Goal: Information Seeking & Learning: Learn about a topic

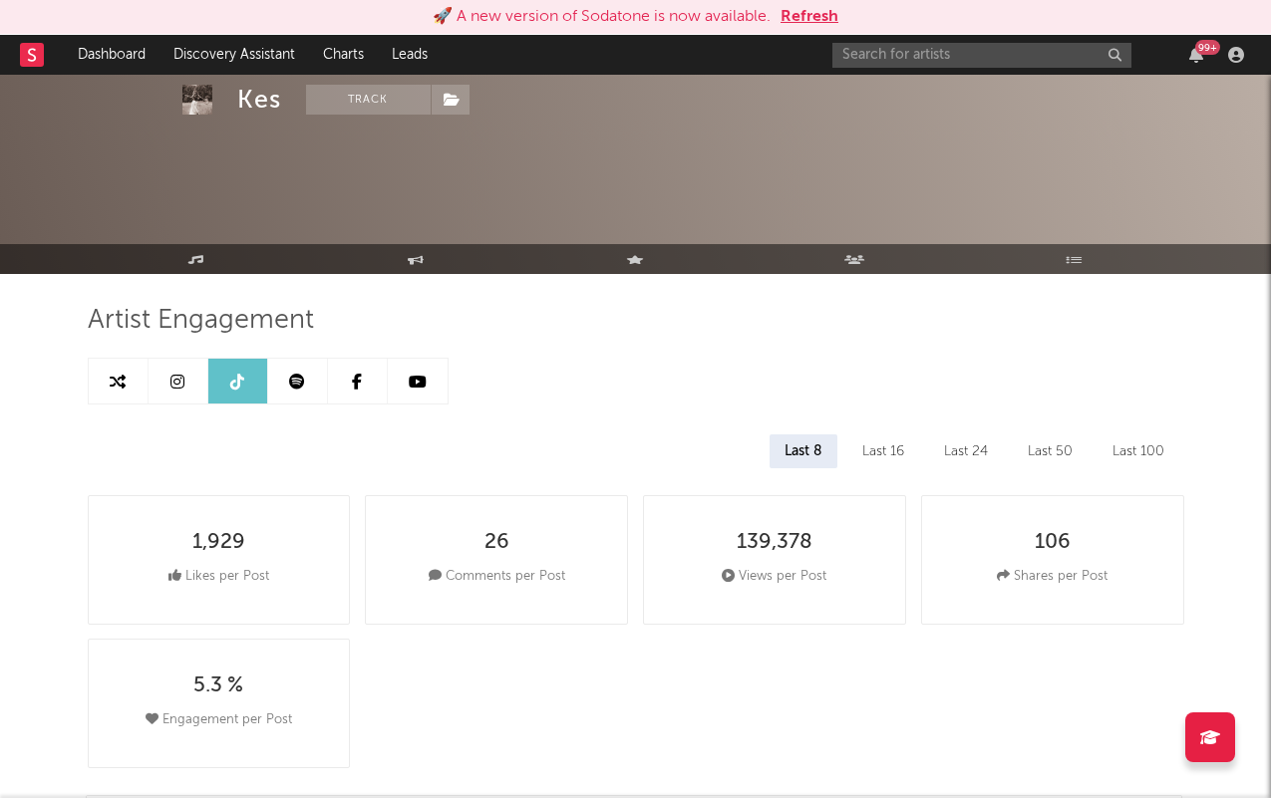
select select "6m"
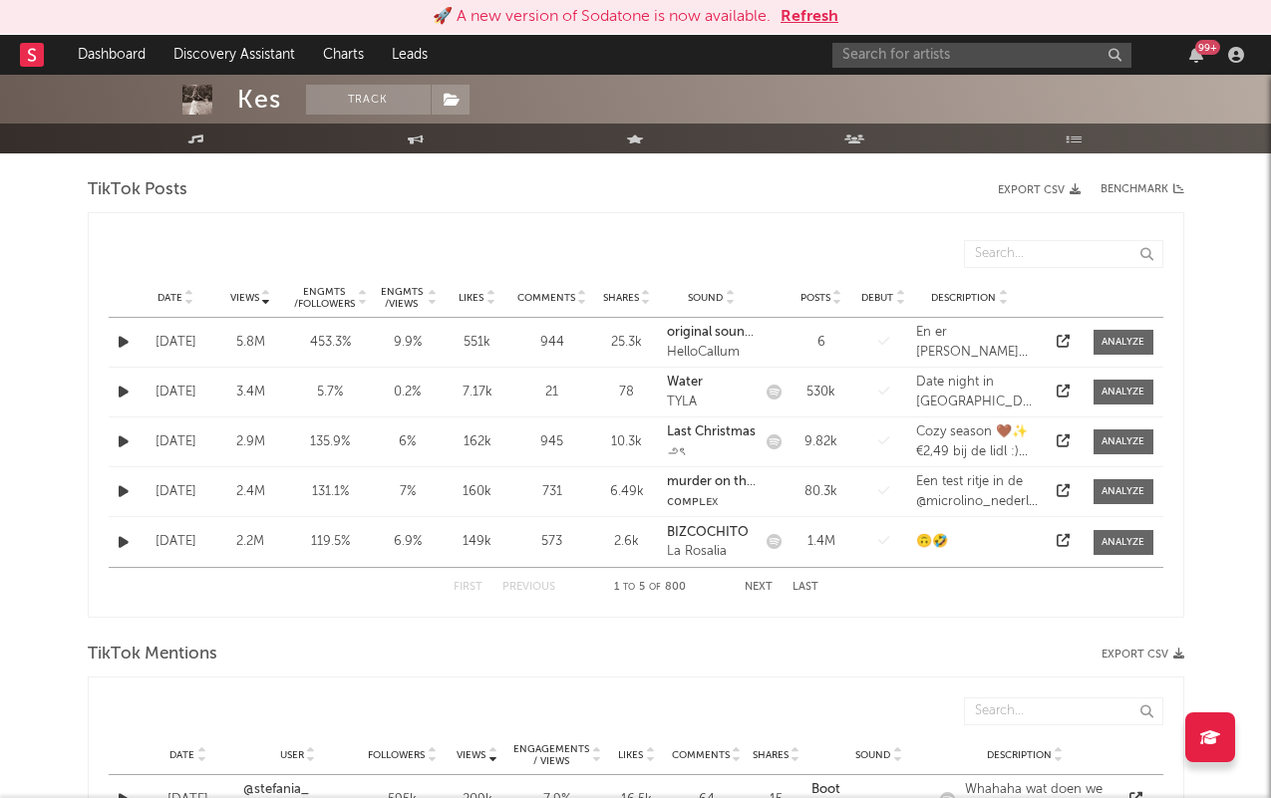
scroll to position [955, 0]
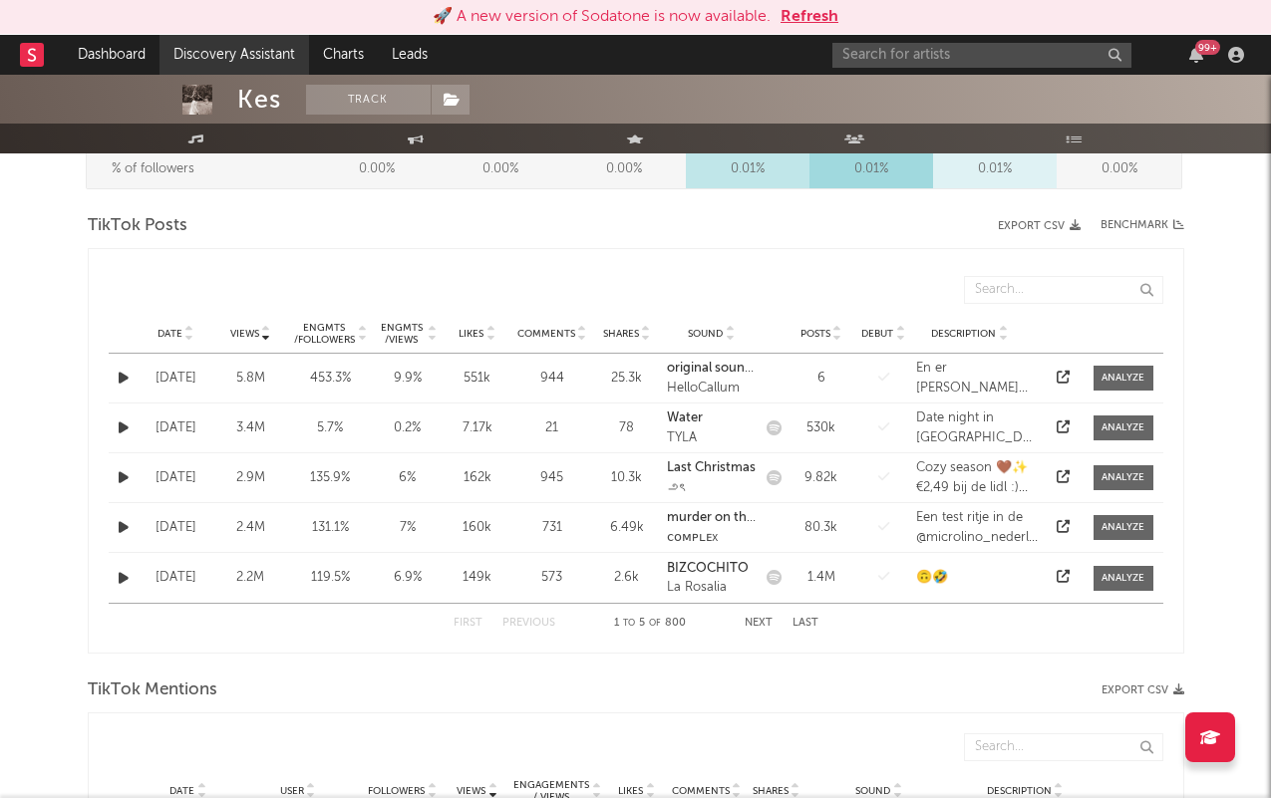
click at [195, 42] on link "Discovery Assistant" at bounding box center [233, 55] width 149 height 40
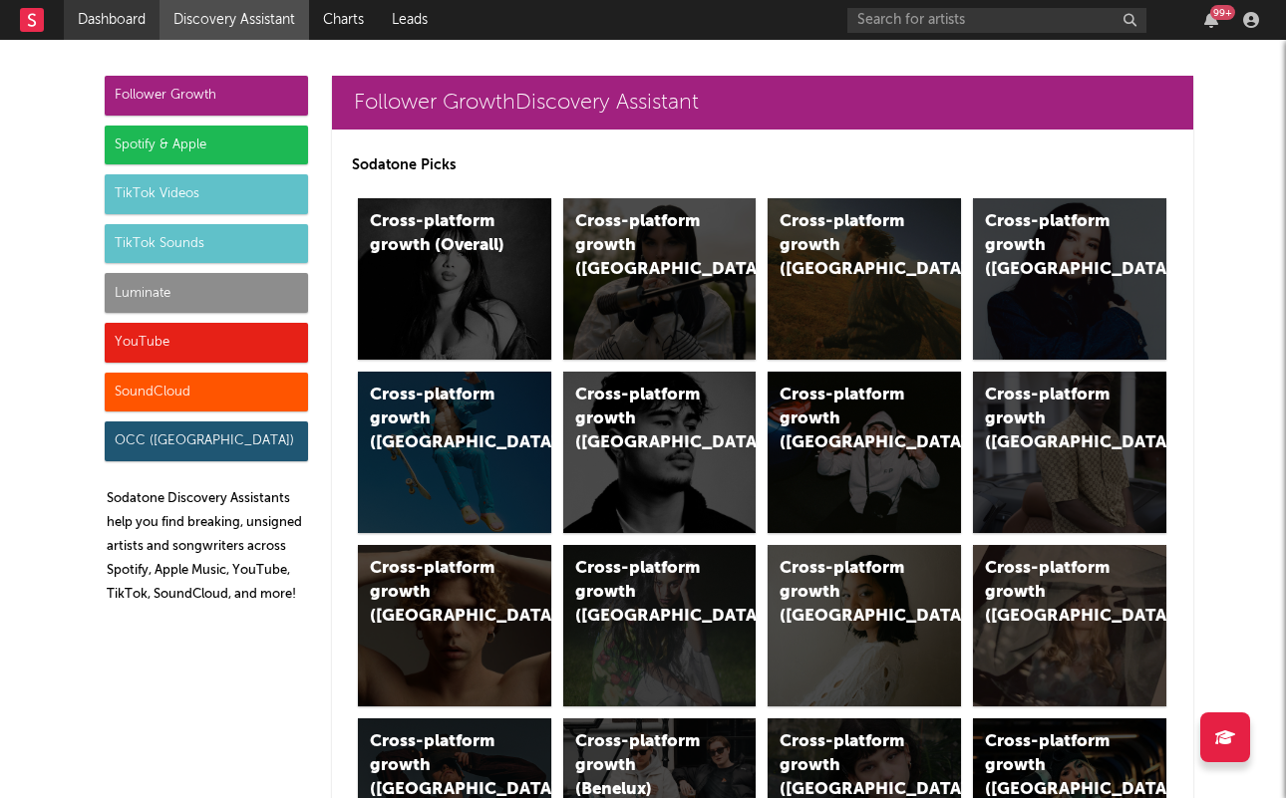
click at [119, 5] on link "Dashboard" at bounding box center [112, 20] width 96 height 40
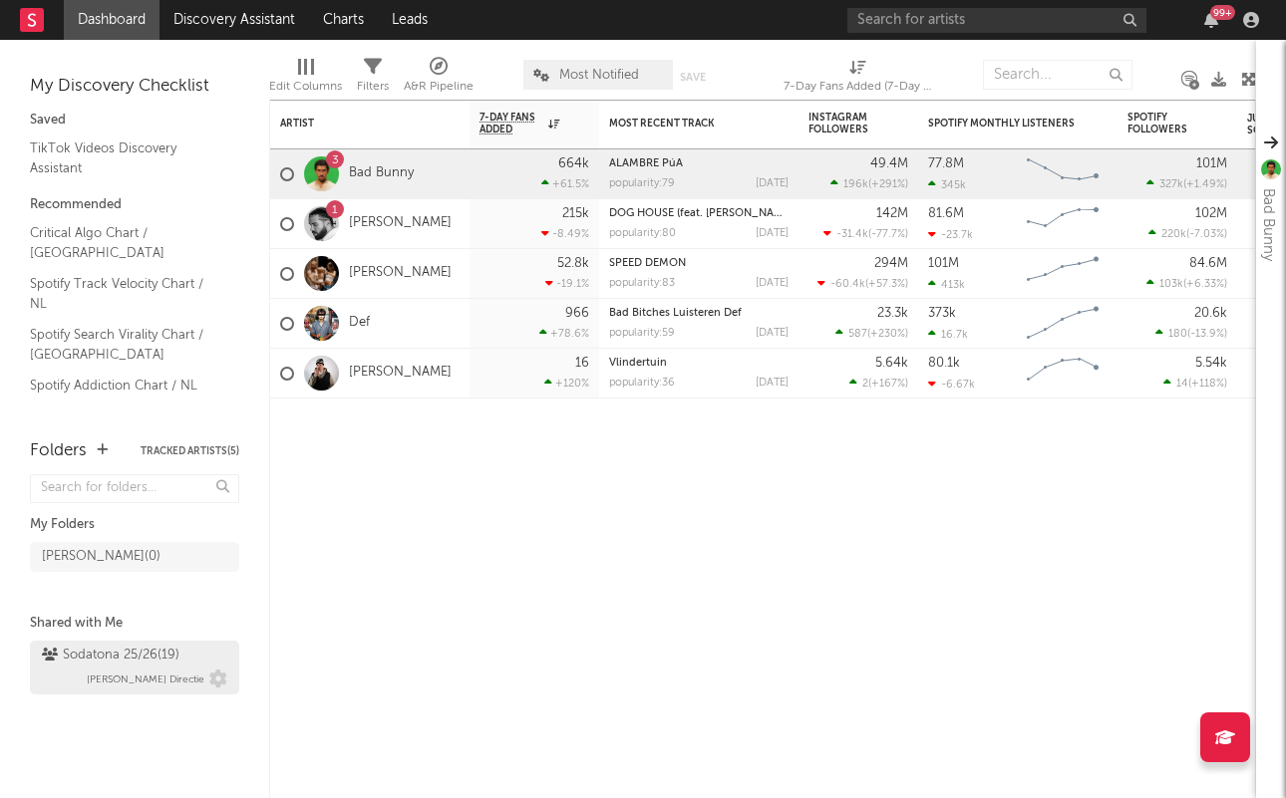
click at [138, 658] on div "Sodatona 25/26 ( 19 )" at bounding box center [111, 656] width 138 height 24
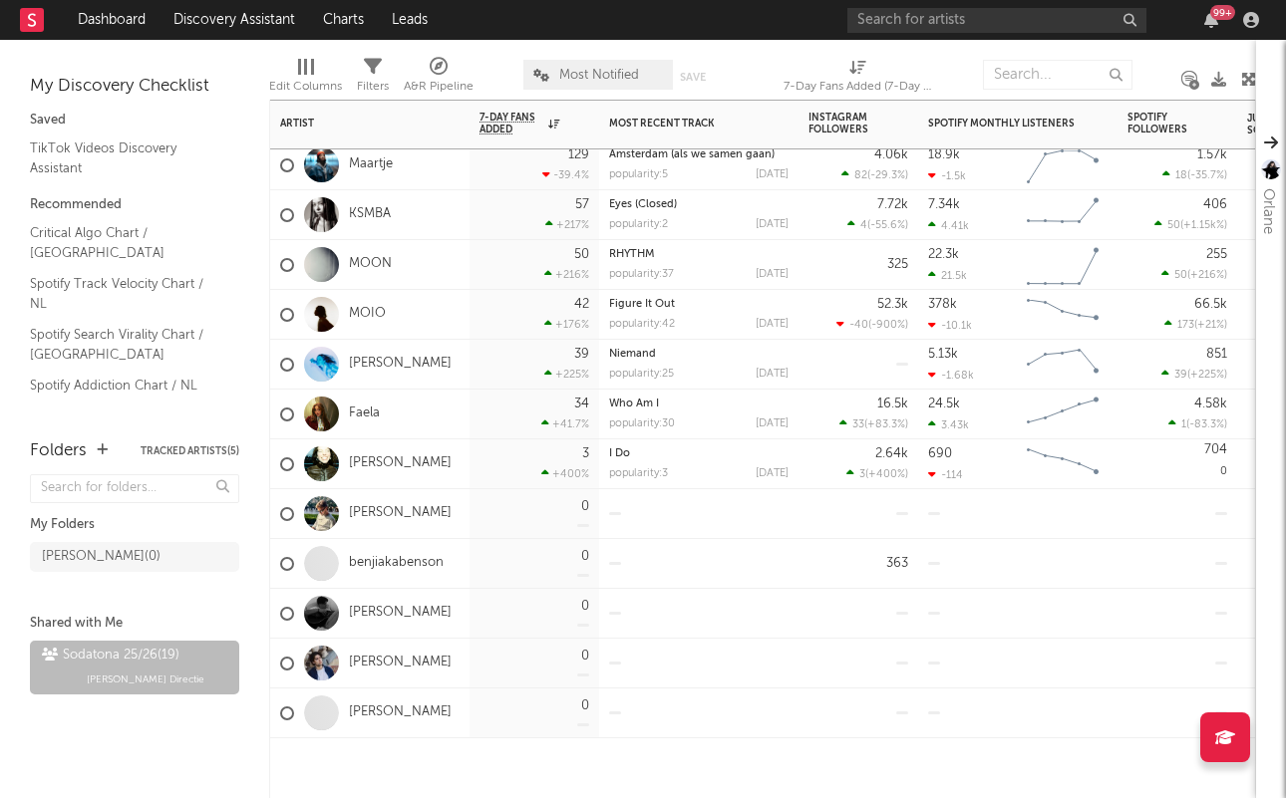
click at [838, 592] on div at bounding box center [858, 613] width 100 height 49
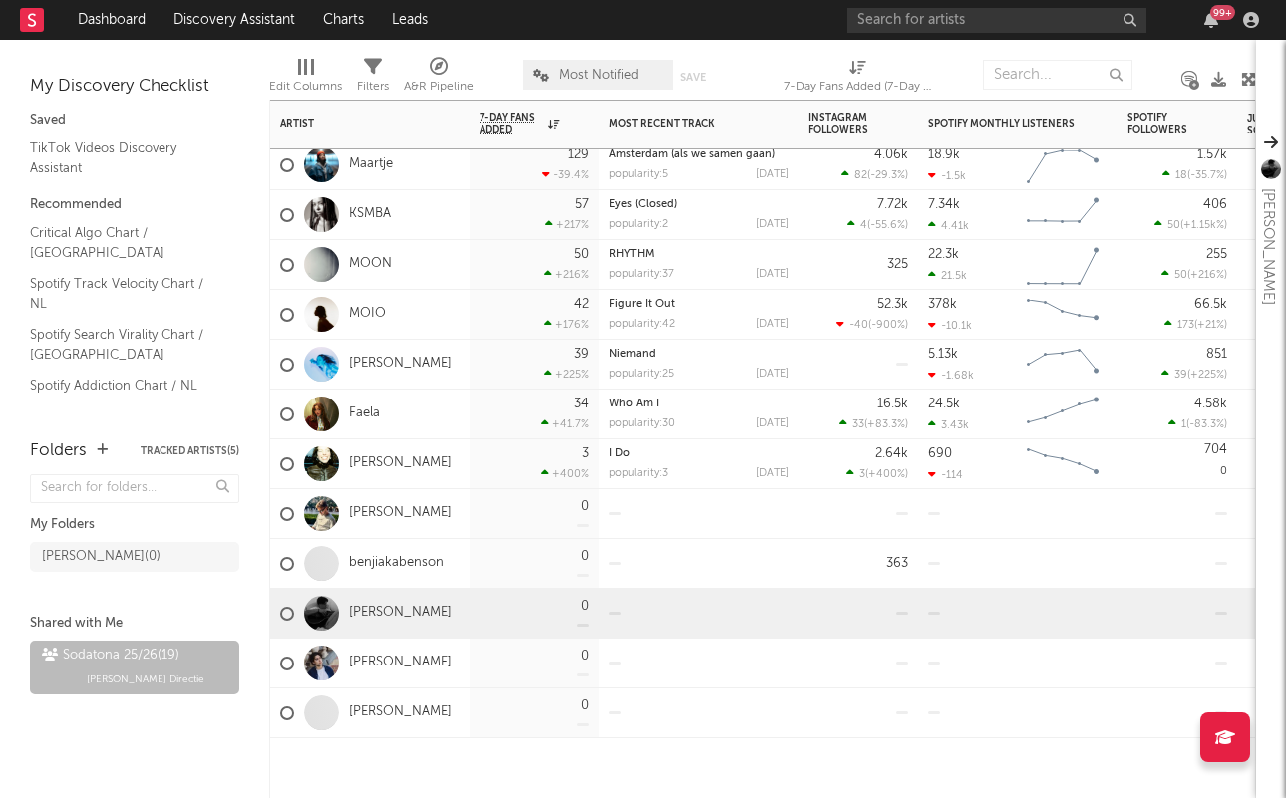
click at [845, 555] on div "363" at bounding box center [858, 563] width 100 height 49
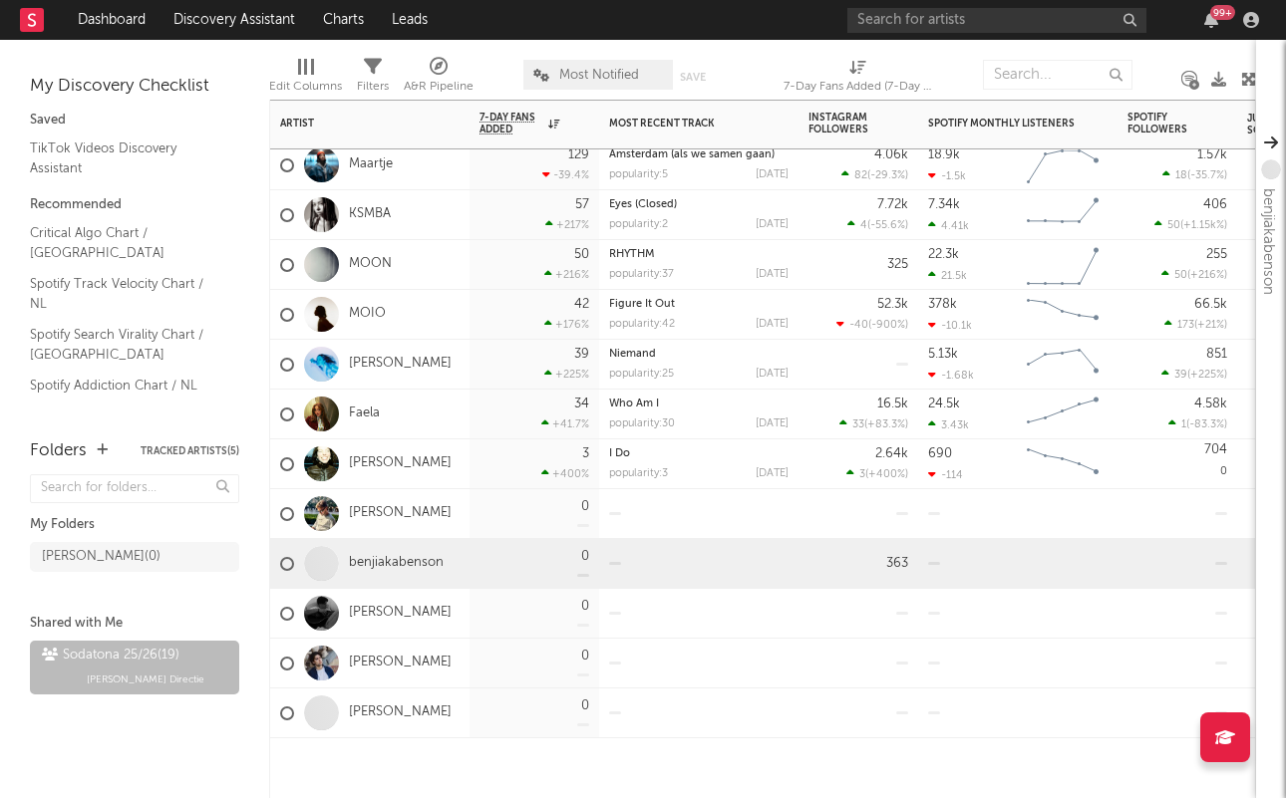
click at [847, 605] on div at bounding box center [858, 613] width 100 height 49
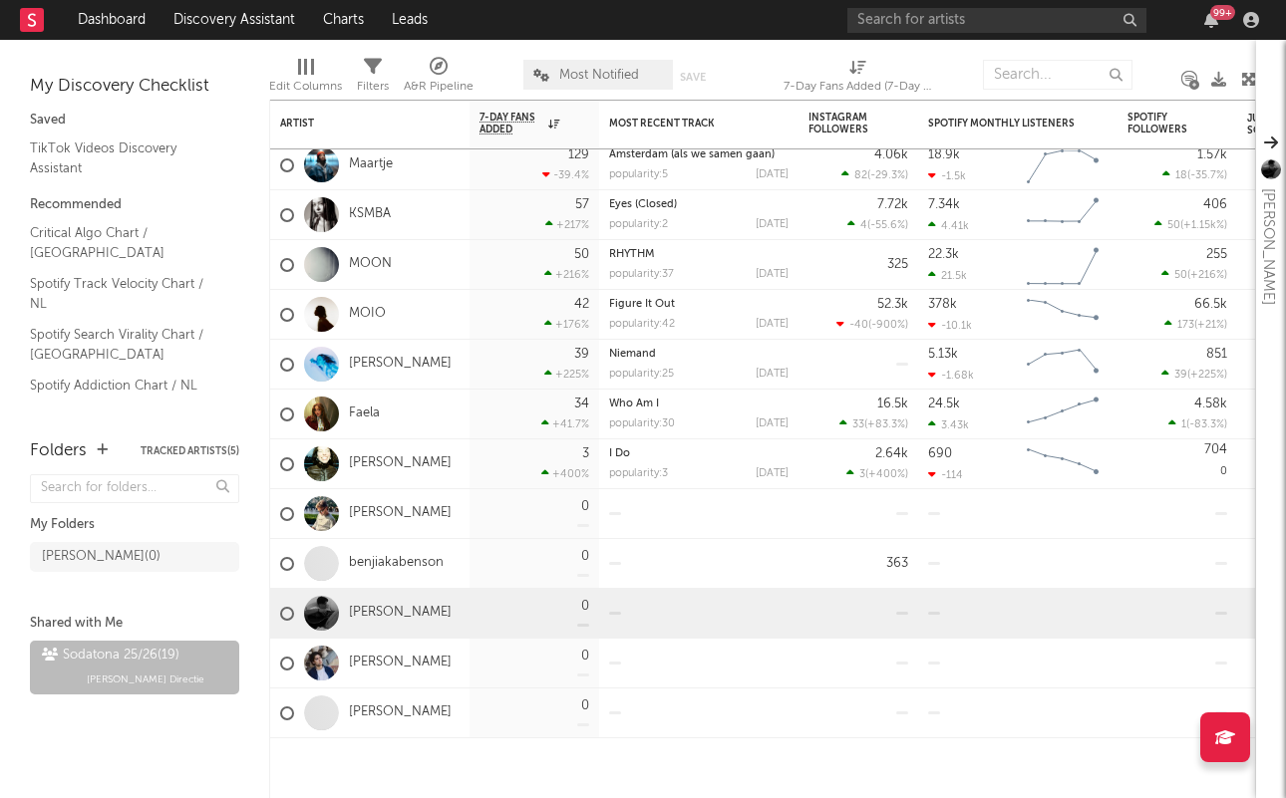
click at [407, 715] on link "[PERSON_NAME]" at bounding box center [400, 713] width 103 height 17
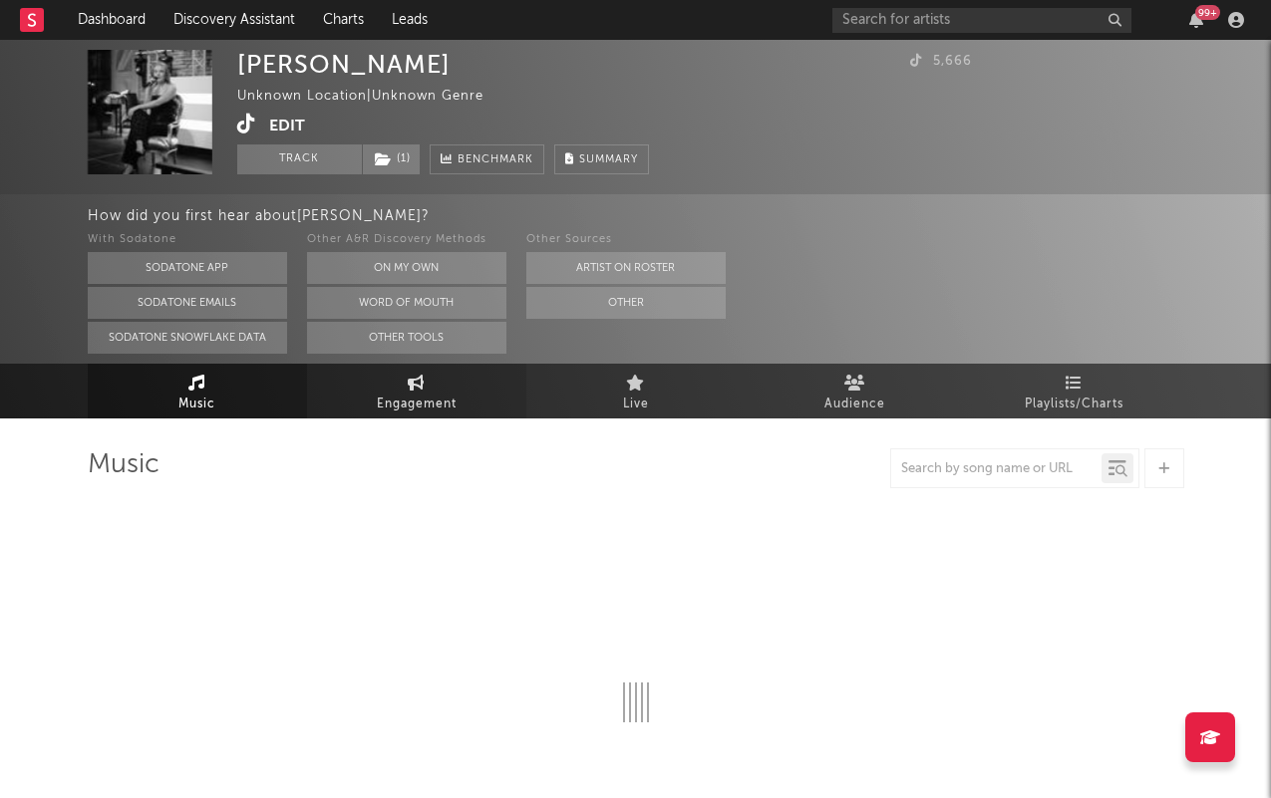
select select "1w"
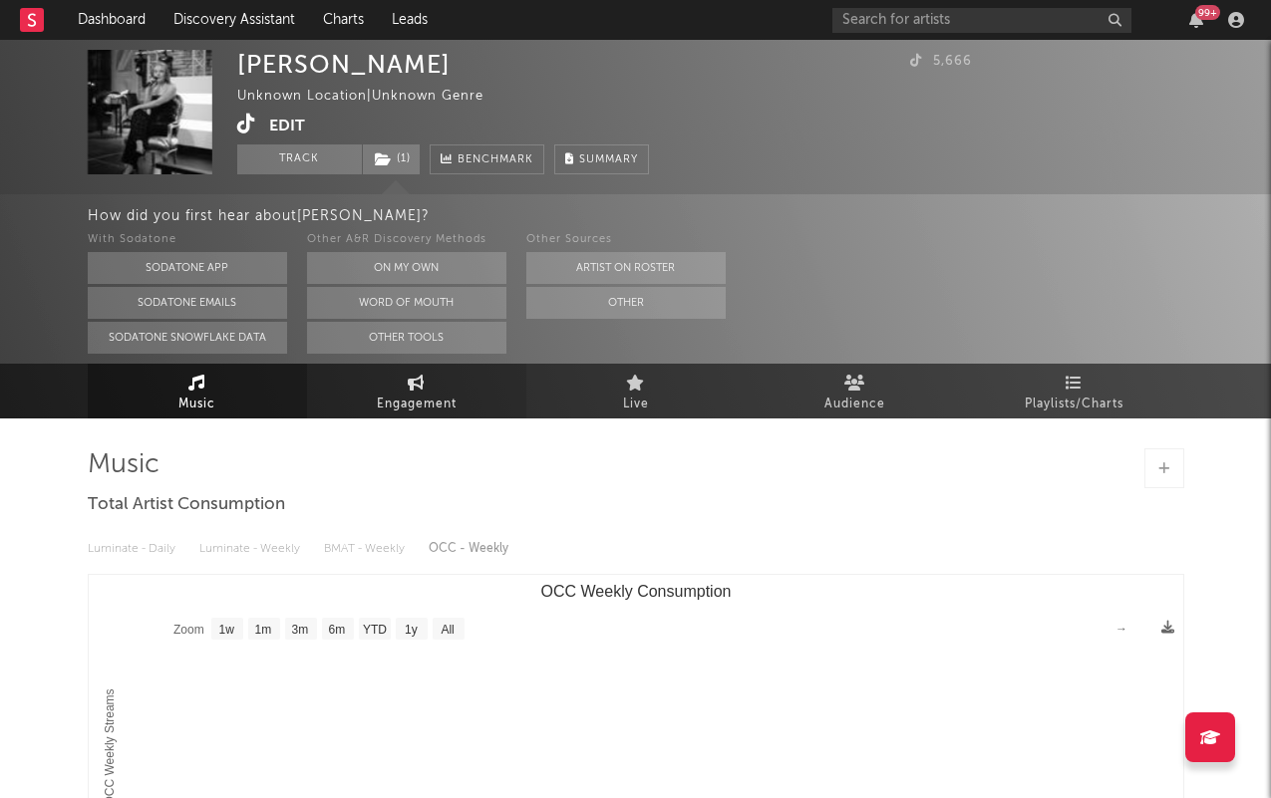
click at [448, 374] on link "Engagement" at bounding box center [416, 391] width 219 height 55
select select "1w"
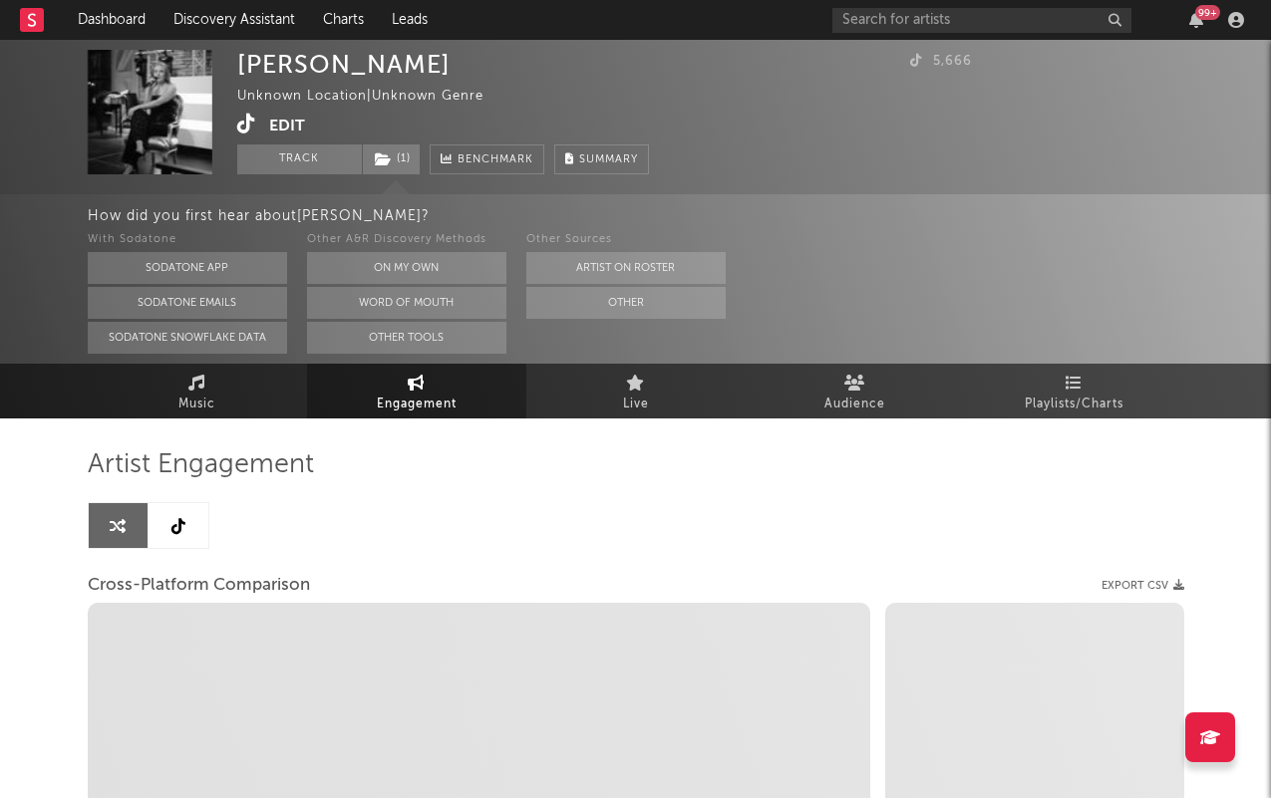
select select "1m"
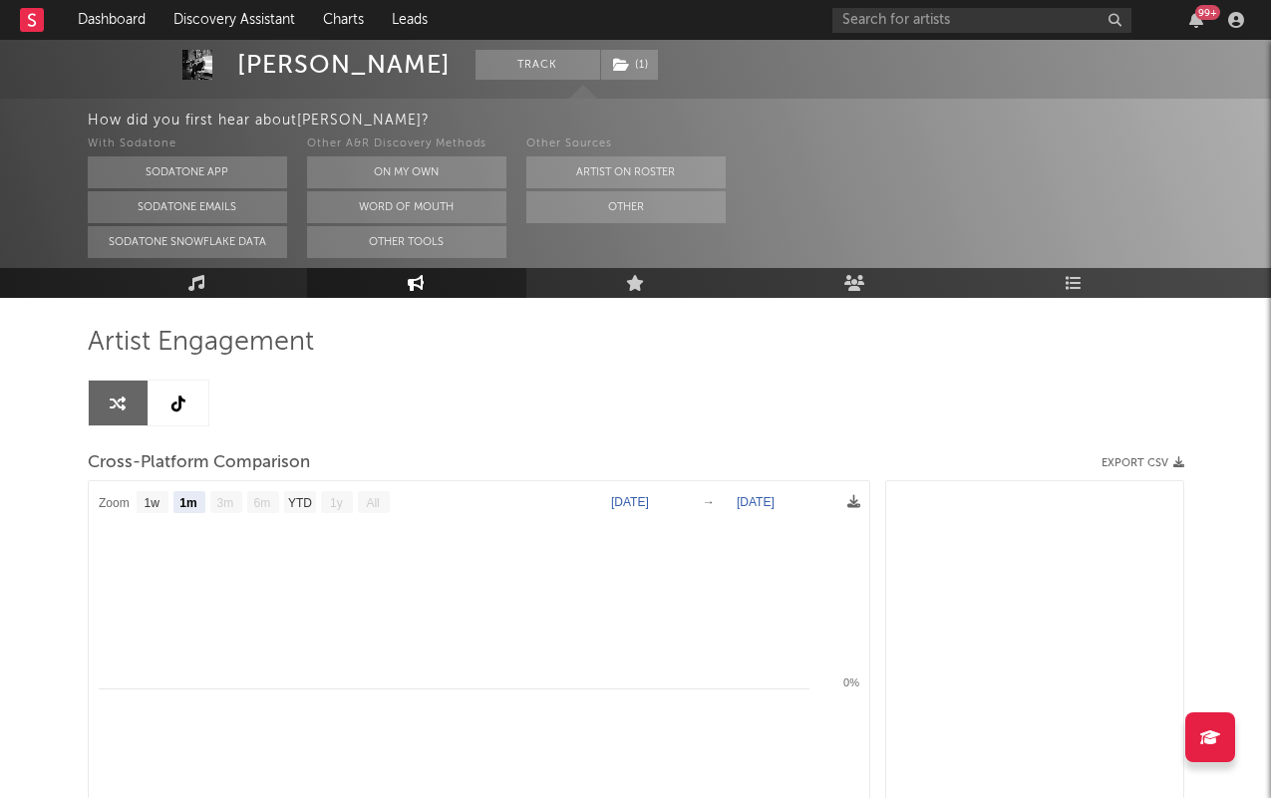
scroll to position [147, 0]
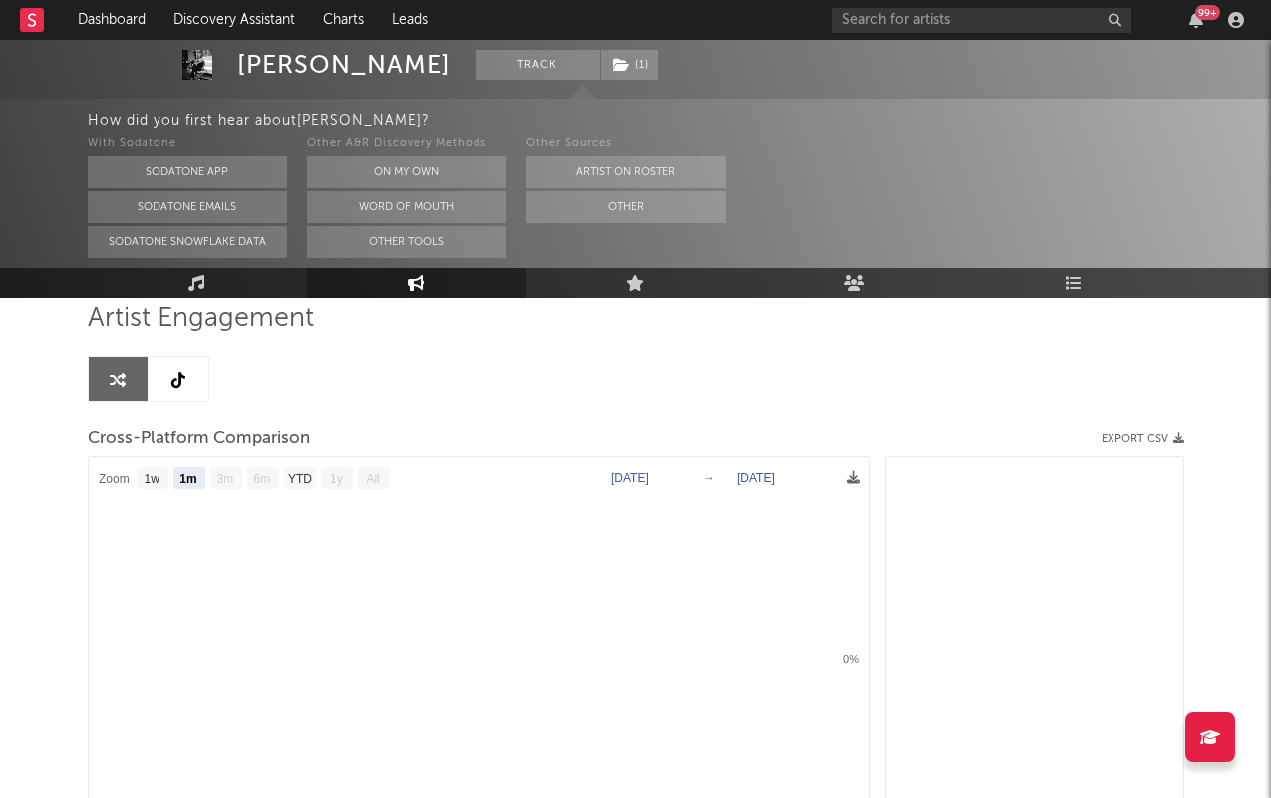
click at [159, 374] on link at bounding box center [178, 379] width 60 height 45
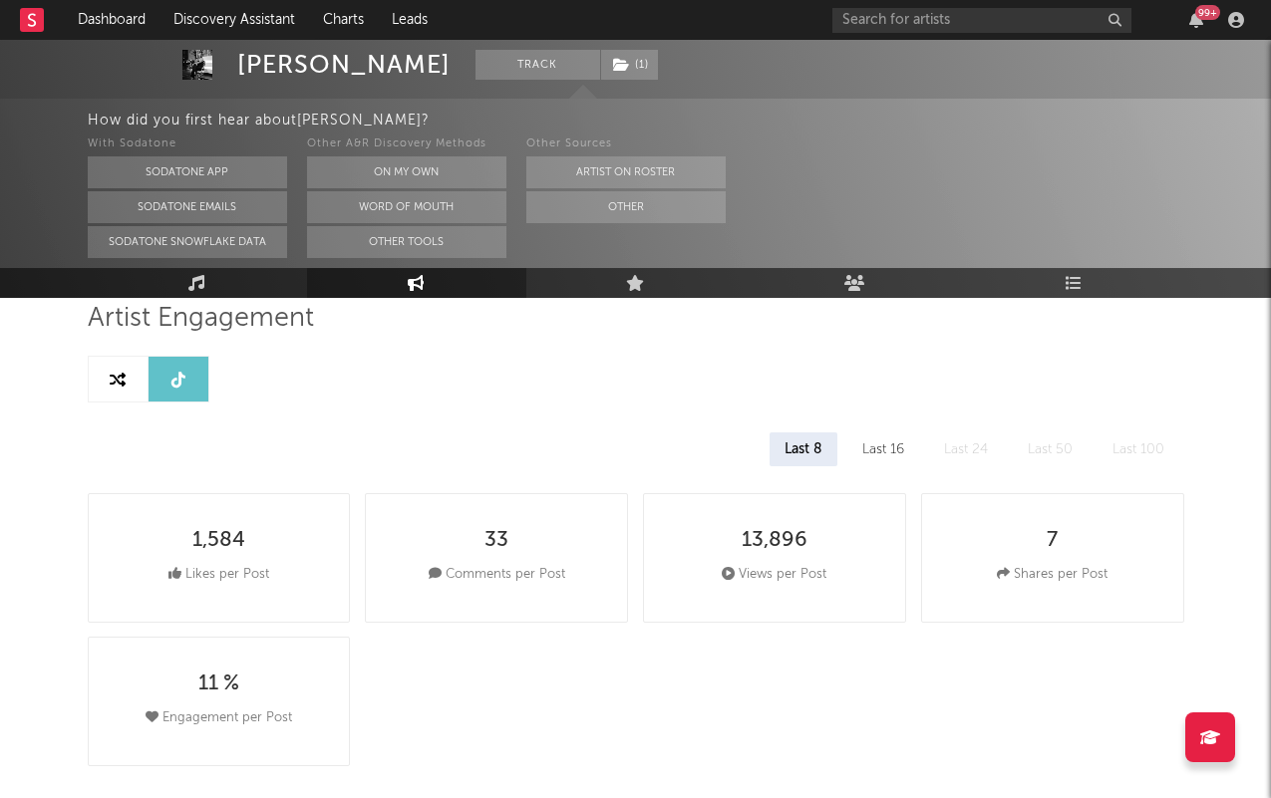
select select "1w"
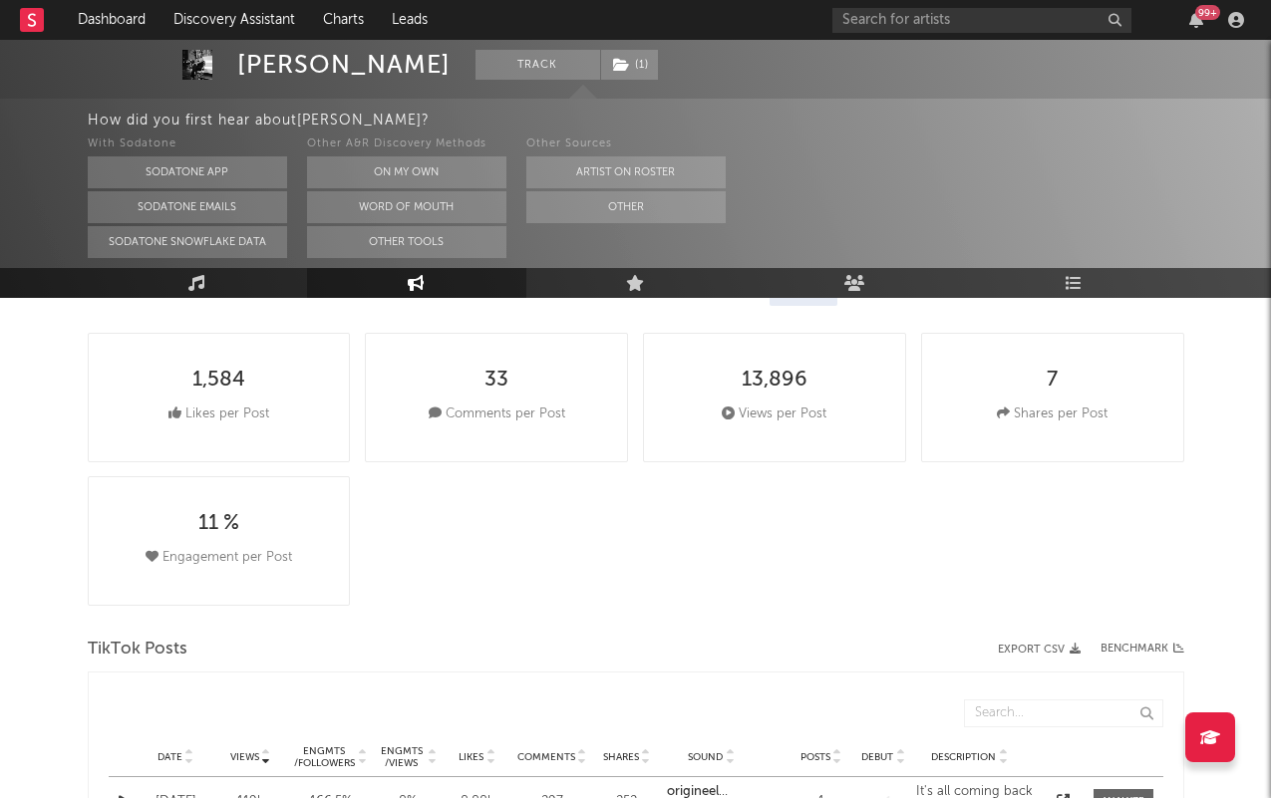
scroll to position [308, 0]
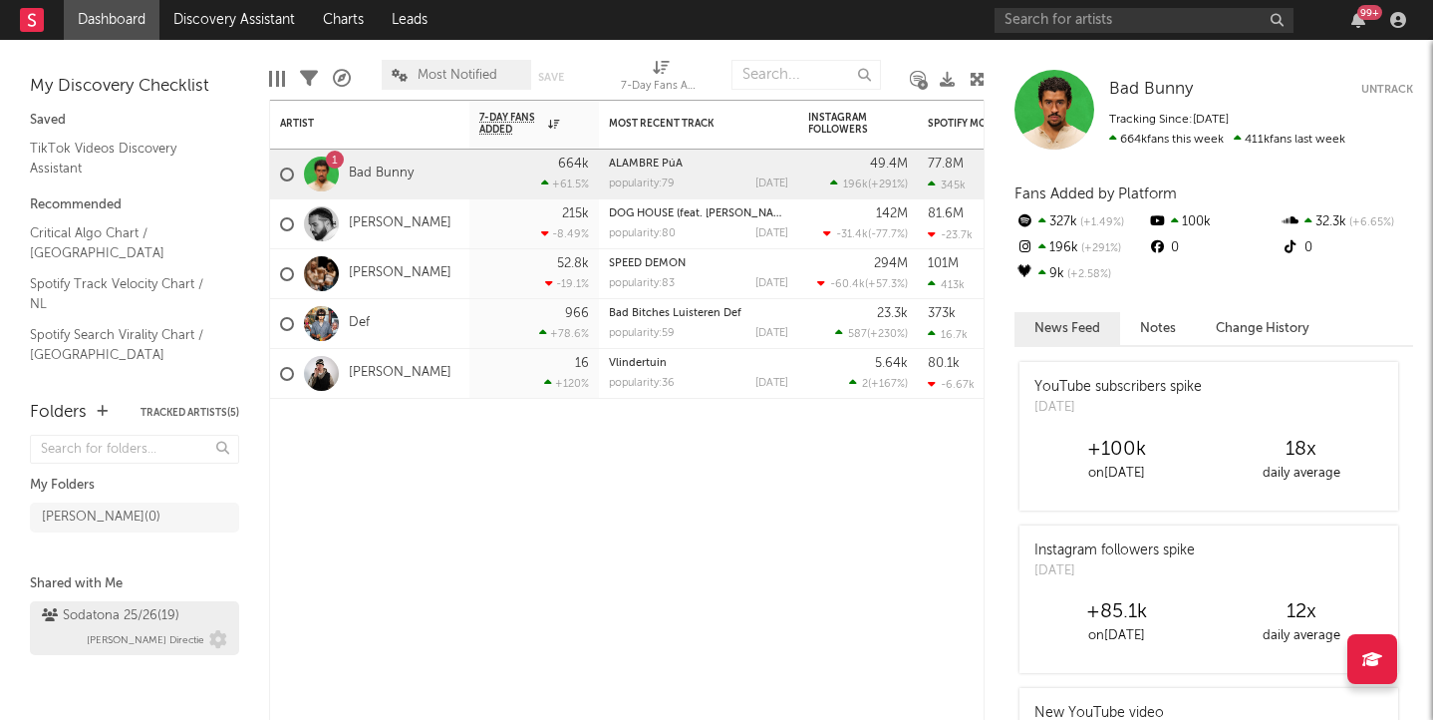
click at [136, 613] on div "Sodatona 25/26 ( 19 )" at bounding box center [111, 616] width 138 height 24
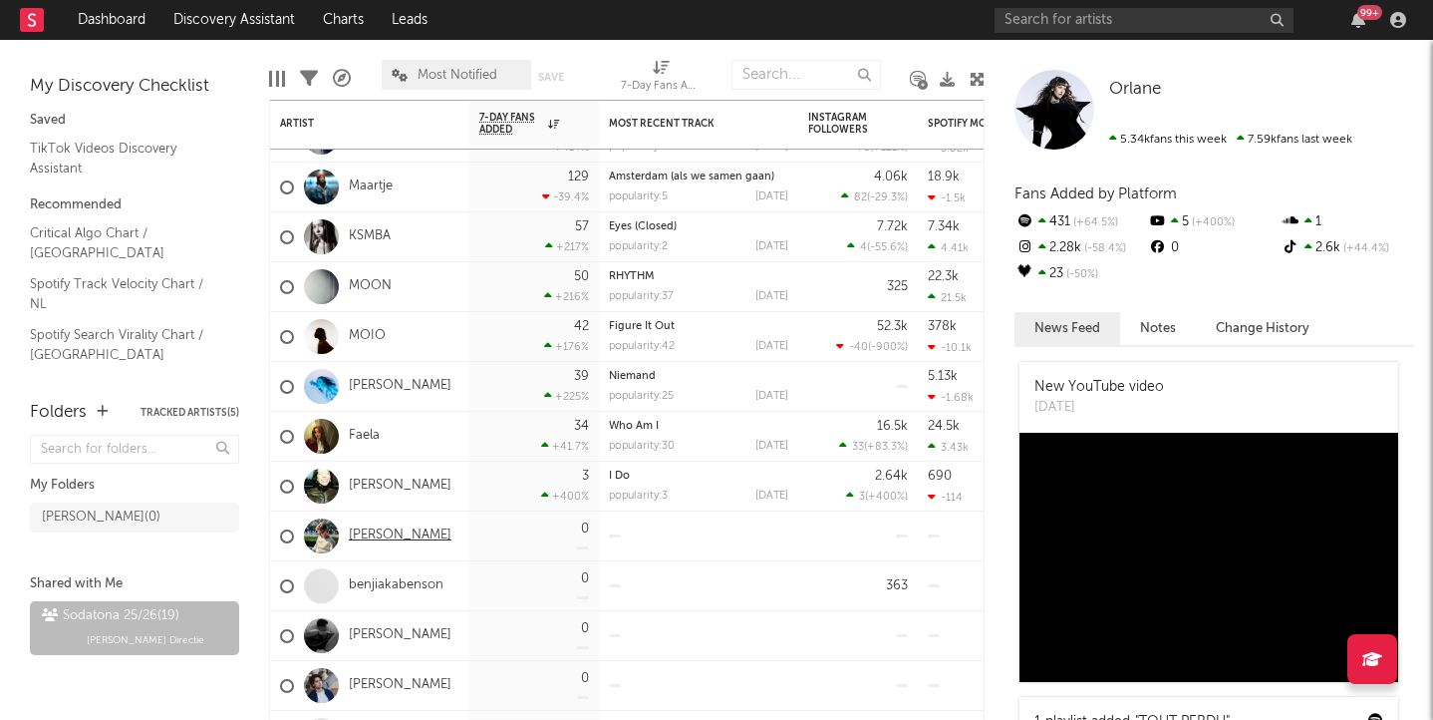
click at [393, 533] on link "[PERSON_NAME]" at bounding box center [400, 535] width 103 height 17
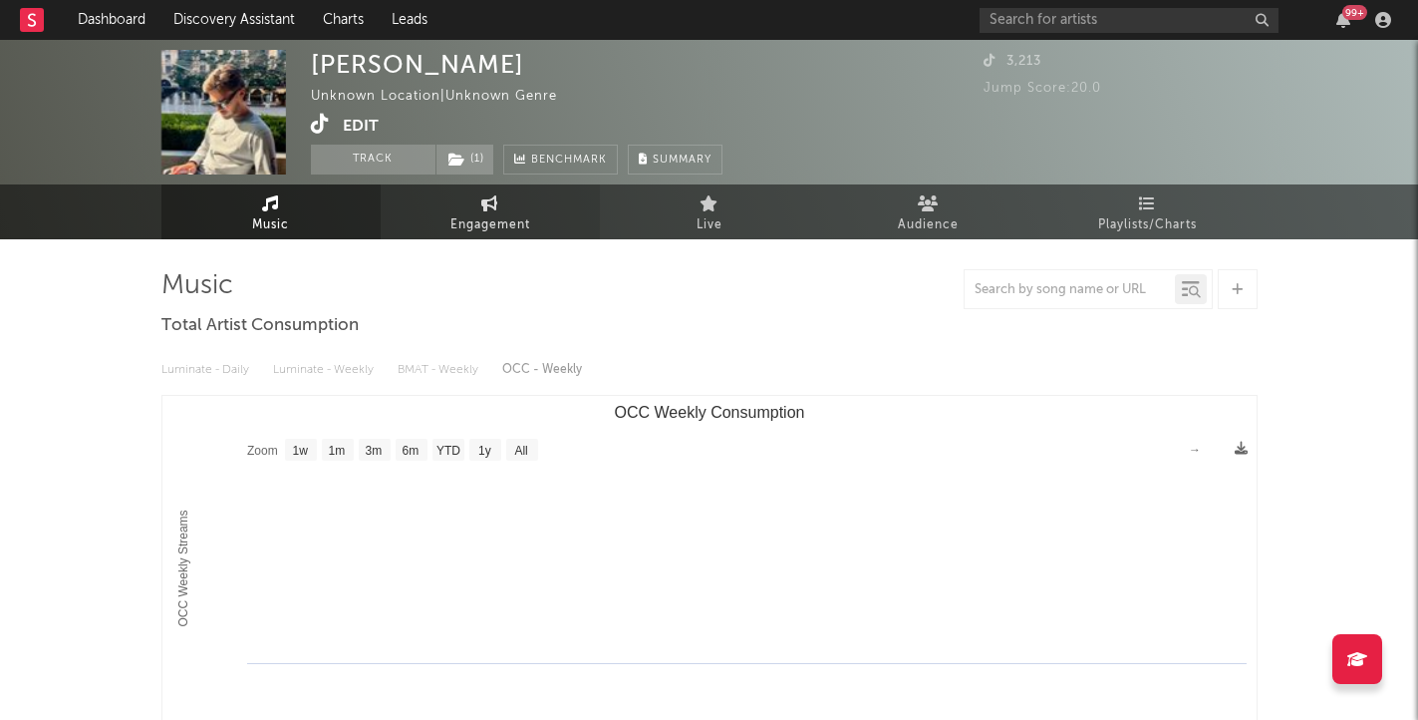
click at [507, 206] on link "Engagement" at bounding box center [490, 211] width 219 height 55
select select "1w"
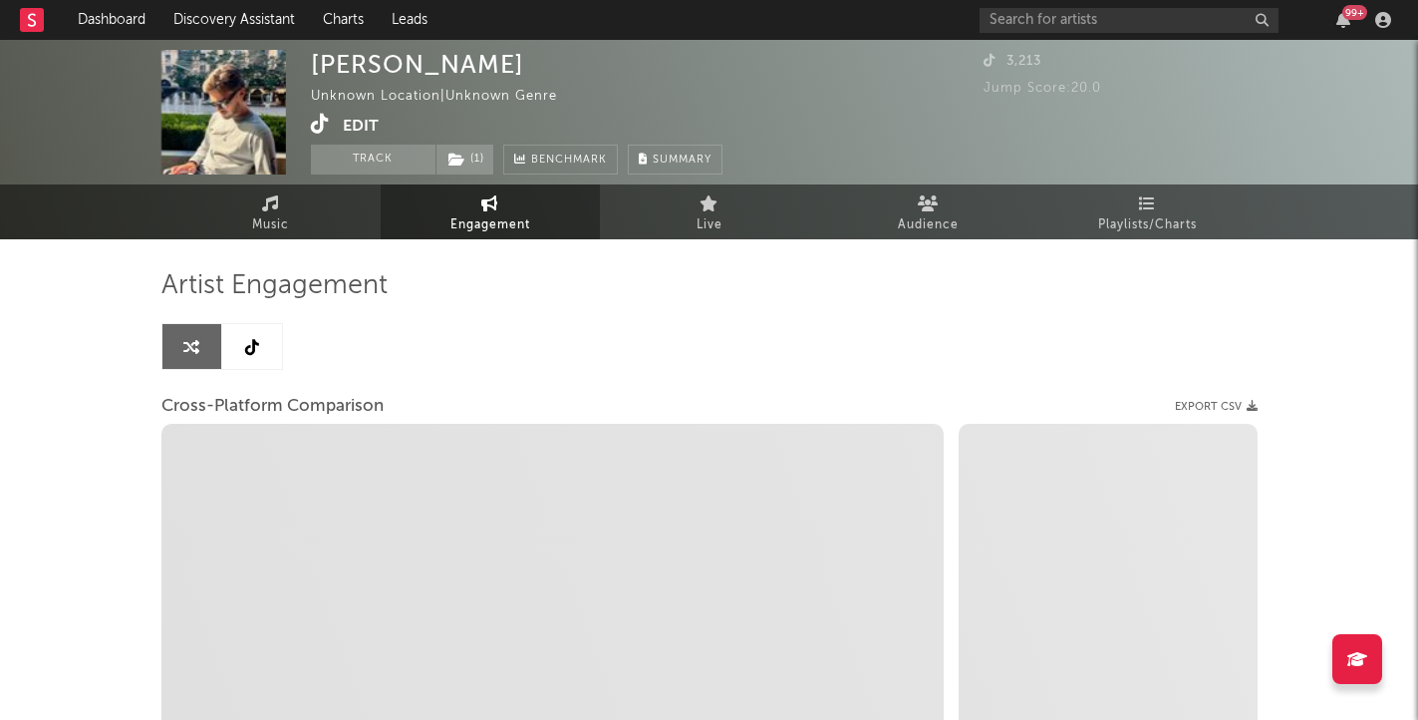
select select "1m"
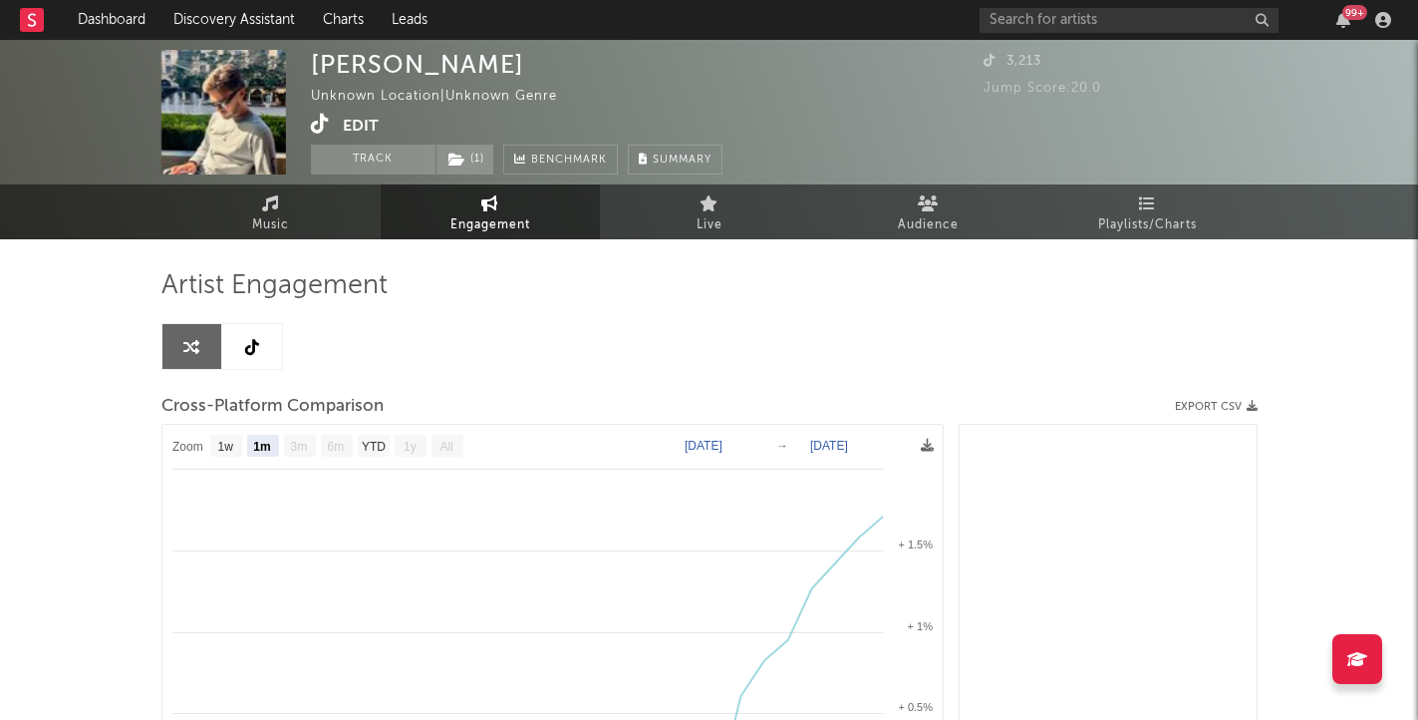
click at [245, 324] on link at bounding box center [252, 346] width 60 height 45
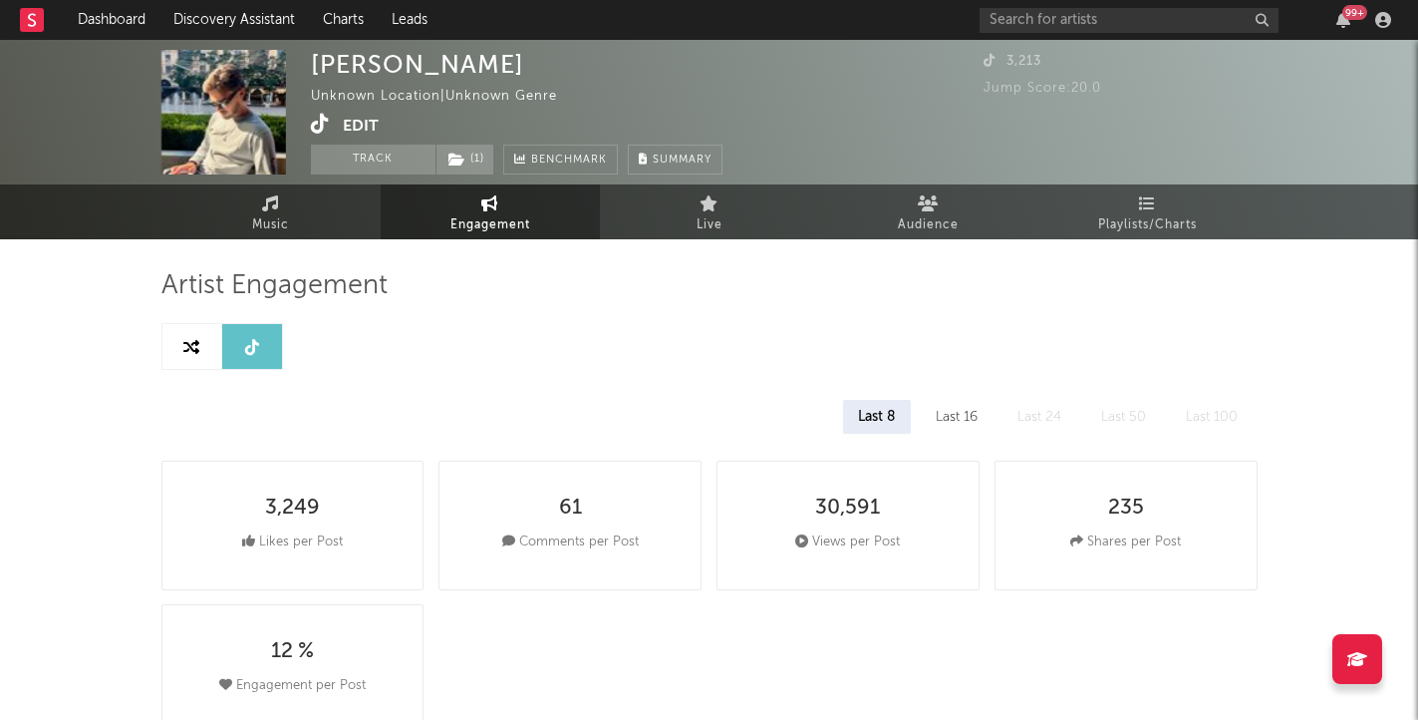
select select "1w"
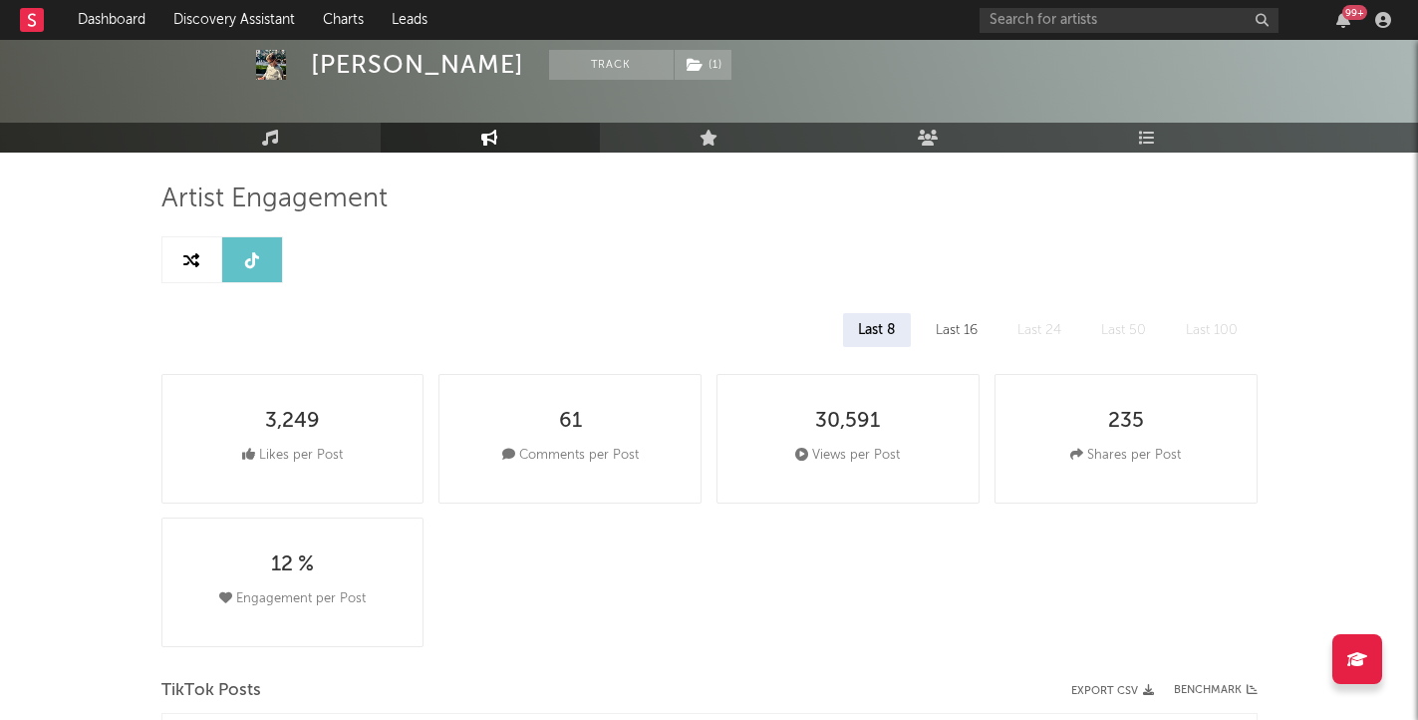
scroll to position [105, 0]
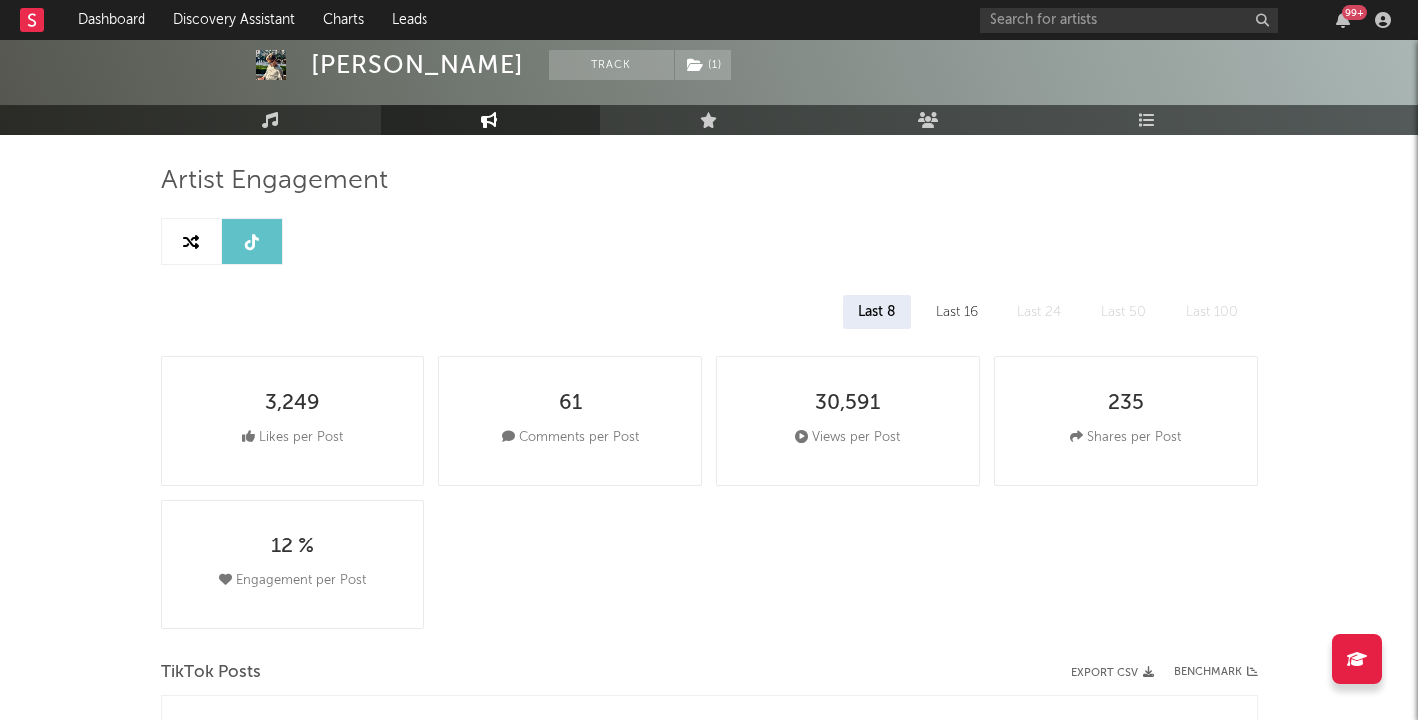
click at [933, 308] on div "Last 16" at bounding box center [957, 312] width 72 height 34
click at [873, 321] on div "Last 8" at bounding box center [876, 312] width 66 height 34
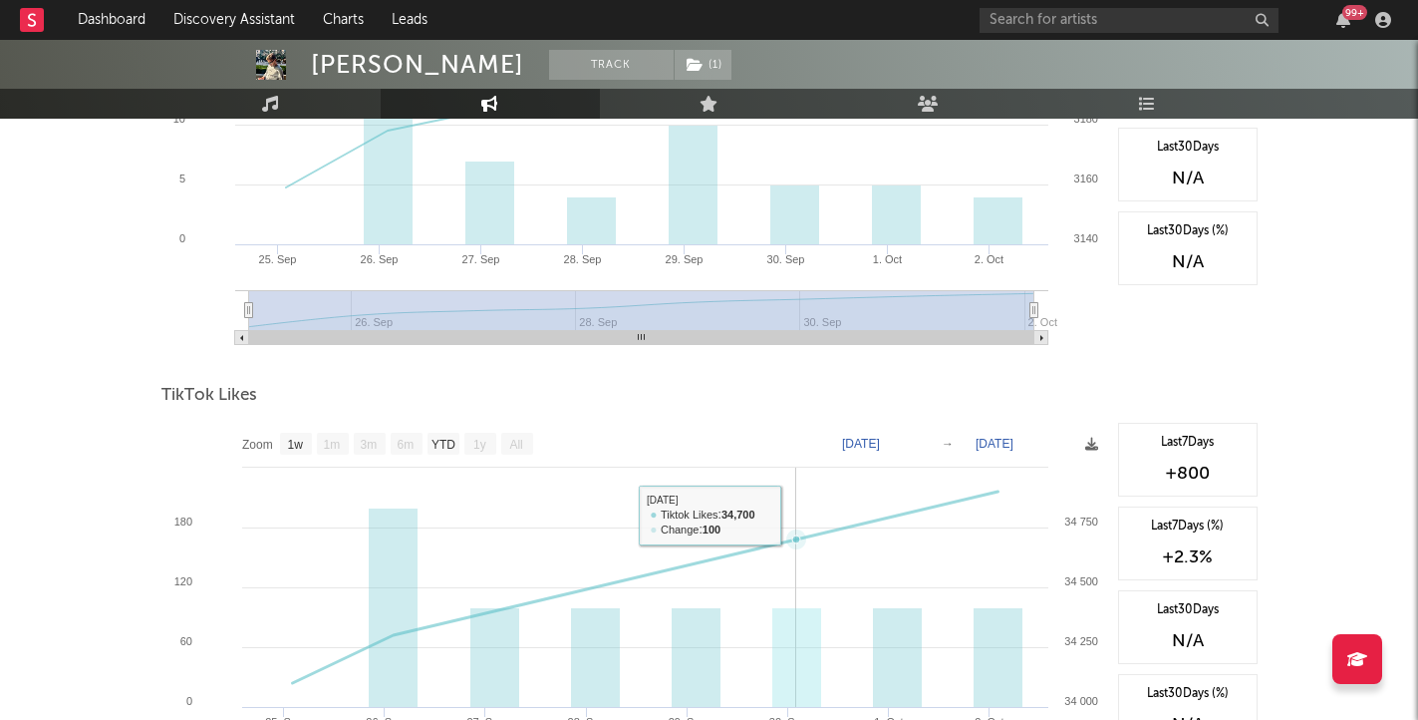
scroll to position [1322, 0]
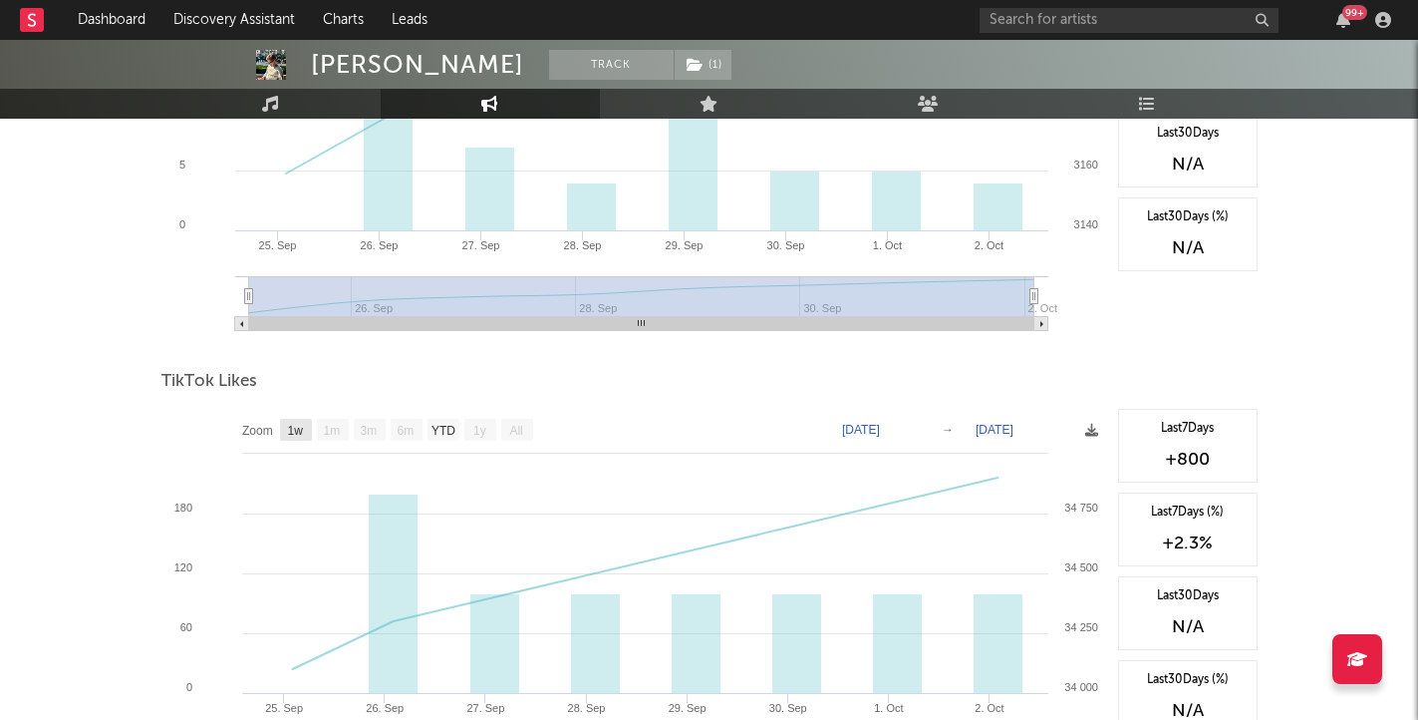
click at [302, 428] on text "1w" at bounding box center [295, 431] width 16 height 14
select select "1w"
type input "[DATE]"
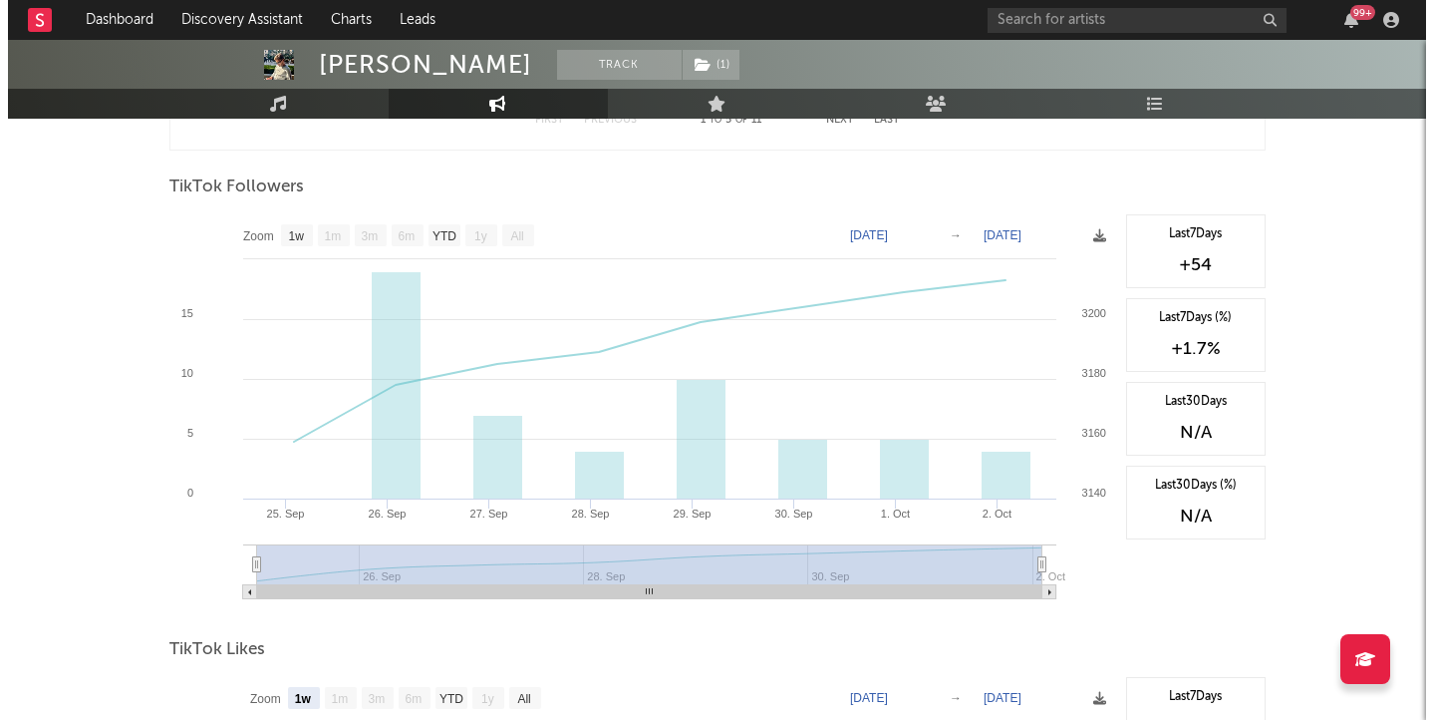
scroll to position [1055, 0]
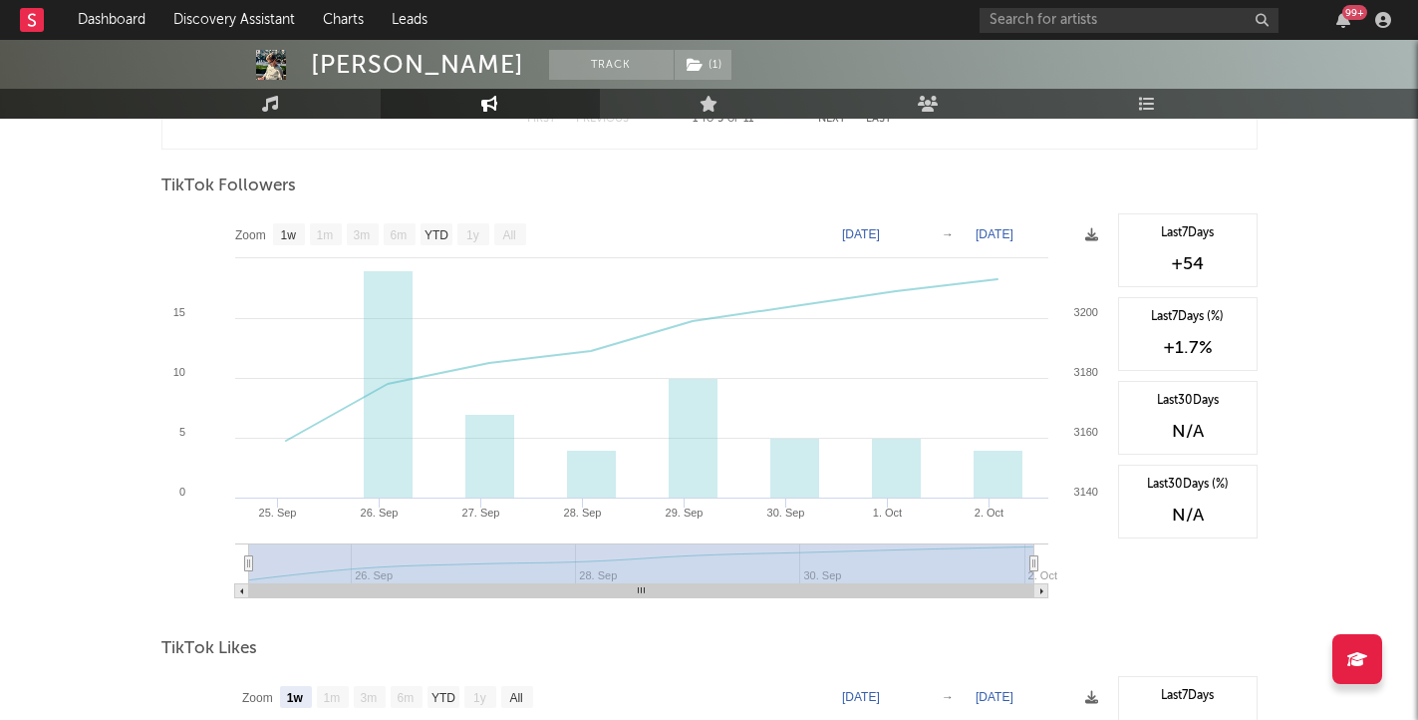
click at [644, 149] on div "Artist Engagement Last 8 Last 16 Last 24 Last 50 Last 100 3,249 Likes per Post …" at bounding box center [709, 144] width 1096 height 1861
